Goal: Transaction & Acquisition: Download file/media

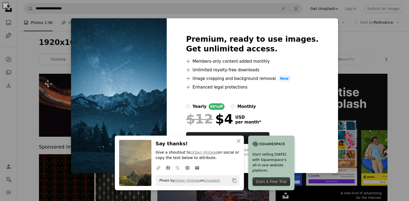
scroll to position [248, 0]
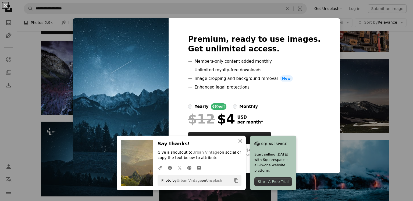
click at [244, 141] on icon "An X shape" at bounding box center [240, 141] width 6 height 6
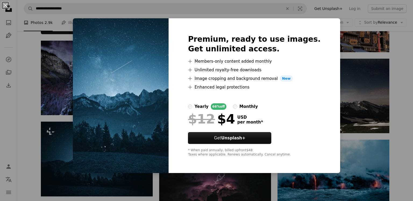
click at [342, 72] on div "An X shape Premium, ready to use images. Get unlimited access. A plus sign Memb…" at bounding box center [206, 100] width 413 height 201
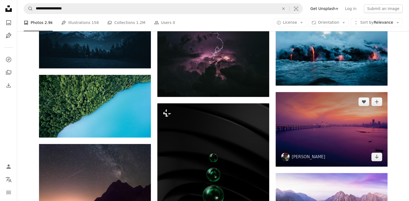
scroll to position [377, 0]
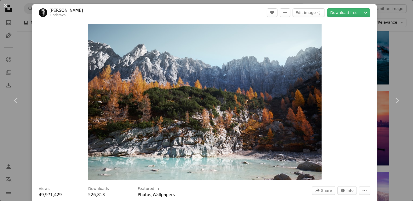
click at [384, 65] on div "An X shape Chevron left Chevron right [PERSON_NAME] lucabravo A heart A plus si…" at bounding box center [206, 100] width 413 height 201
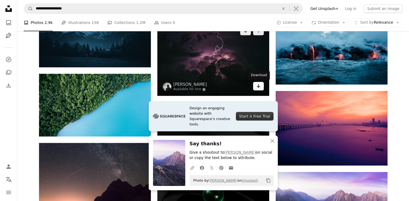
click at [258, 84] on icon "Arrow pointing down" at bounding box center [259, 86] width 4 height 6
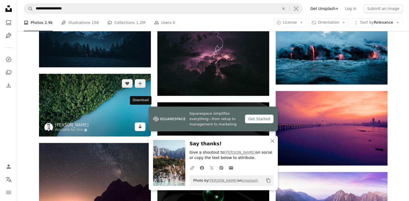
click at [137, 122] on link "Arrow pointing down" at bounding box center [140, 126] width 11 height 9
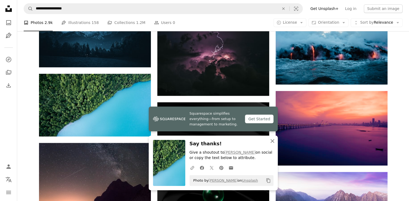
click at [273, 141] on icon "button" at bounding box center [273, 141] width 4 height 4
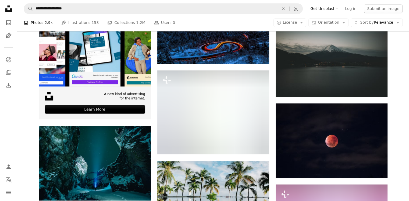
scroll to position [840, 0]
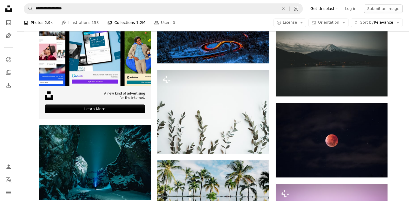
click at [115, 21] on link "A stack of folders Collections 1.2M" at bounding box center [126, 22] width 38 height 17
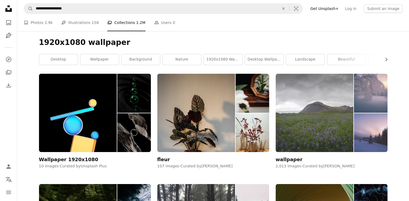
click at [314, 118] on img at bounding box center [315, 113] width 78 height 78
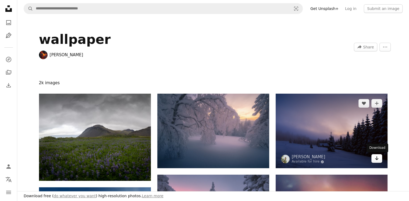
click at [376, 161] on icon "Arrow pointing down" at bounding box center [377, 158] width 4 height 6
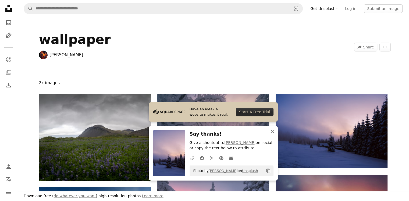
click at [273, 129] on icon "An X shape" at bounding box center [272, 131] width 6 height 6
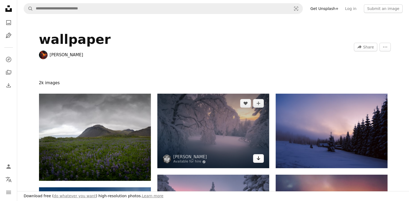
click at [257, 160] on icon "Arrow pointing down" at bounding box center [259, 158] width 4 height 6
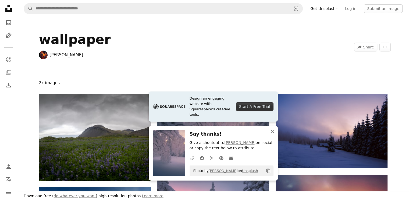
click at [273, 133] on icon "An X shape" at bounding box center [272, 131] width 6 height 6
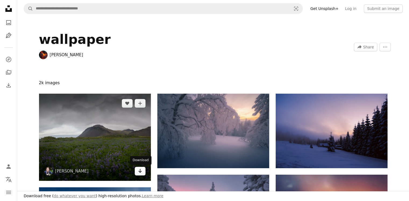
click at [142, 172] on icon "Arrow pointing down" at bounding box center [140, 171] width 4 height 6
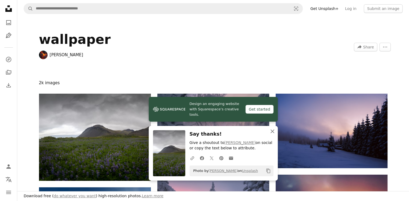
click at [272, 130] on icon "An X shape" at bounding box center [272, 131] width 6 height 6
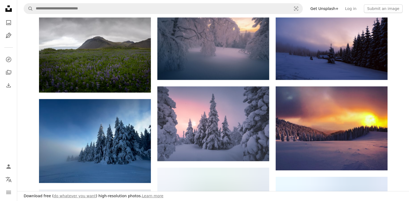
scroll to position [118, 0]
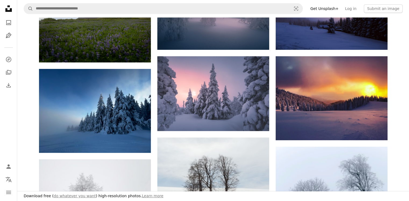
drag, startPoint x: 396, startPoint y: 78, endPoint x: 399, endPoint y: 58, distance: 20.5
